Goal: Transaction & Acquisition: Purchase product/service

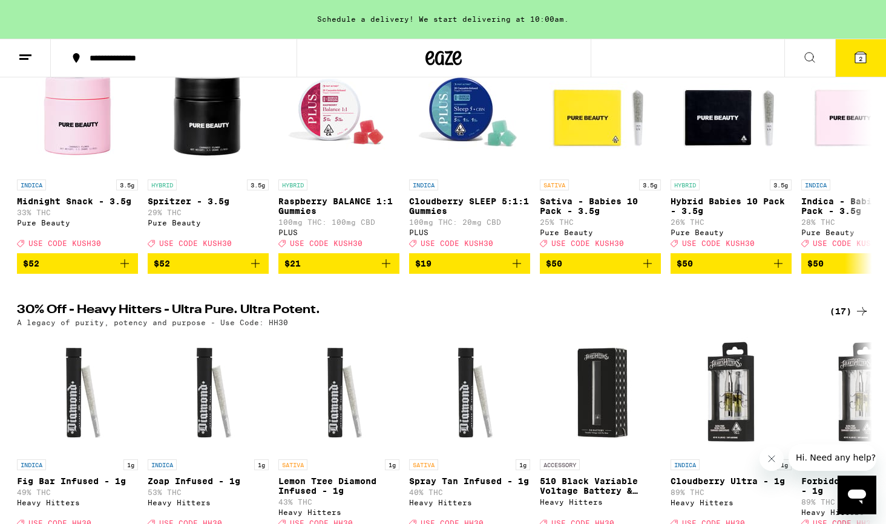
click at [857, 53] on icon at bounding box center [860, 57] width 11 height 11
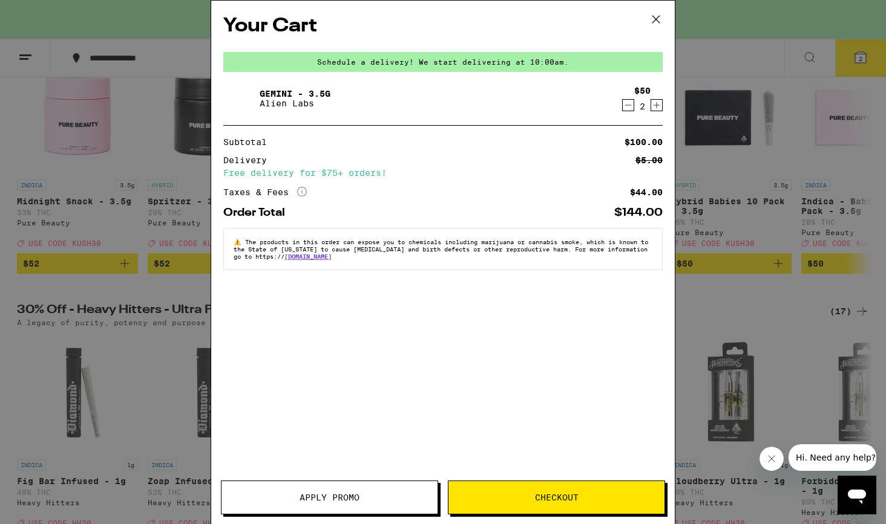
click at [653, 19] on icon at bounding box center [656, 19] width 18 height 18
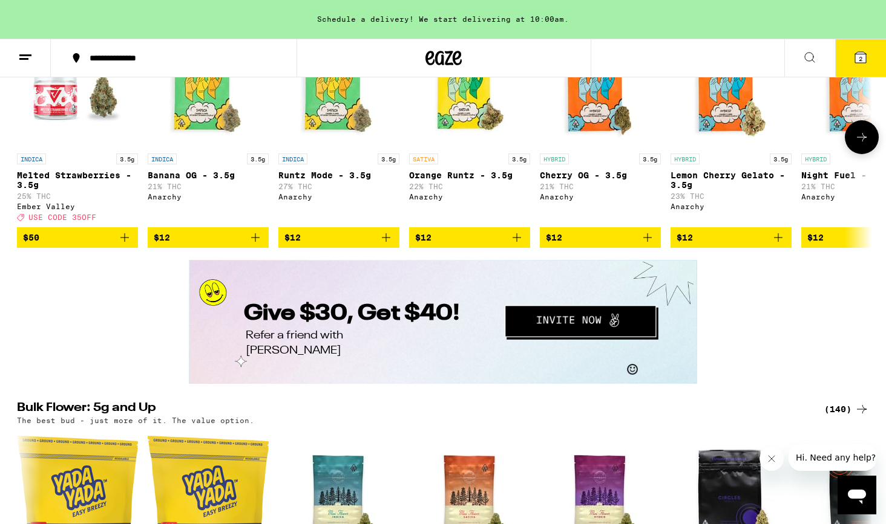
scroll to position [1273, 0]
